Goal: Find contact information: Find contact information

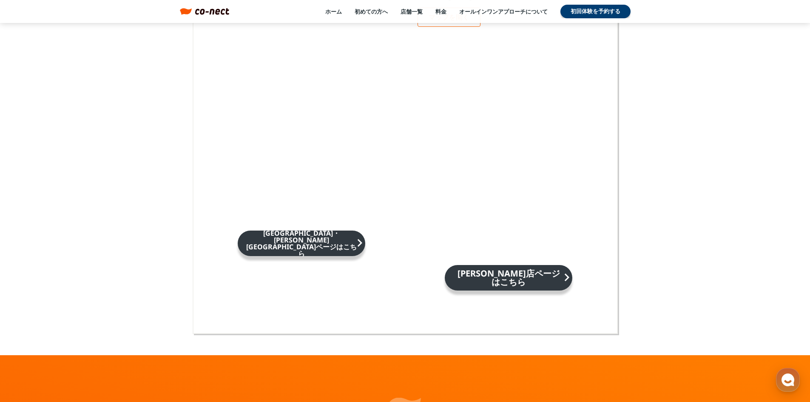
scroll to position [5566, 0]
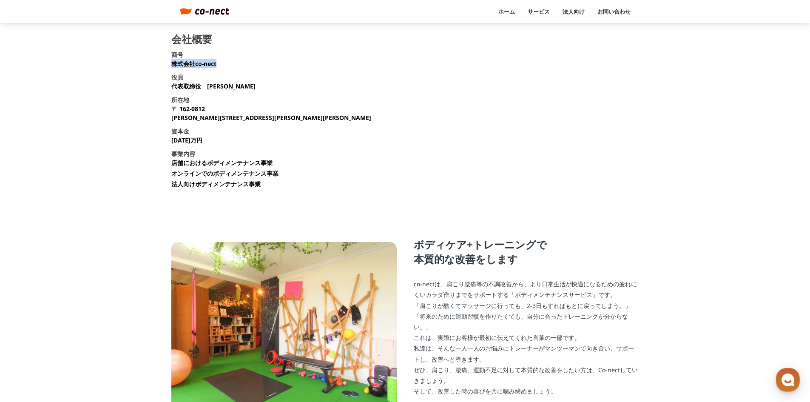
drag, startPoint x: 173, startPoint y: 65, endPoint x: 217, endPoint y: 65, distance: 44.6
click at [217, 65] on section "会社概要 商号 株式会社co-nect 役員 代表取締役　[PERSON_NAME] 所在地 [STREET_ADDRESS][PERSON_NAME][PE…" at bounding box center [404, 114] width 467 height 161
copy p "株式会社co-nect"
click at [575, 8] on link "法人向け" at bounding box center [573, 12] width 22 height 8
